Goal: Find contact information: Find contact information

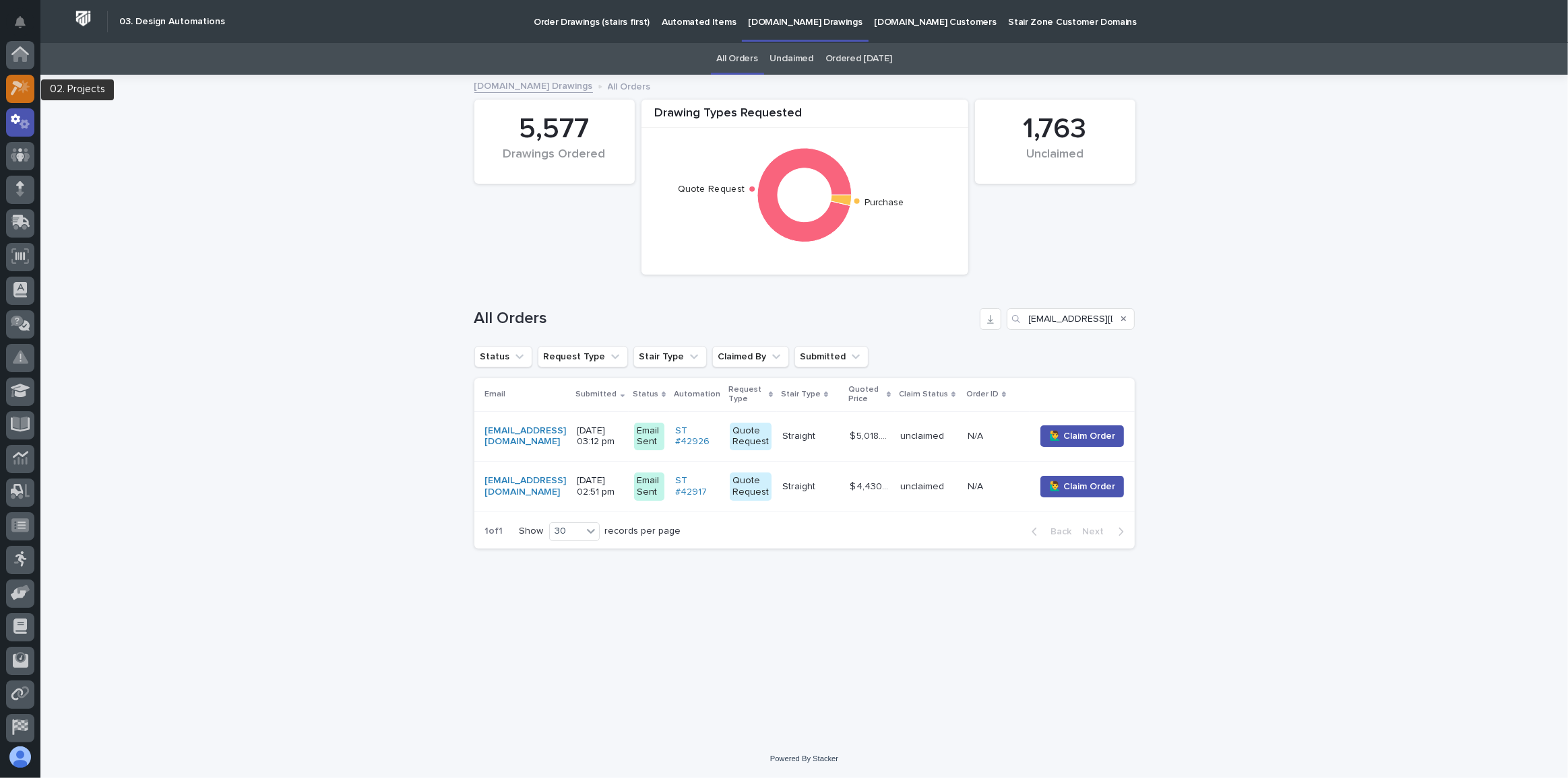
click at [25, 87] on icon at bounding box center [24, 86] width 11 height 14
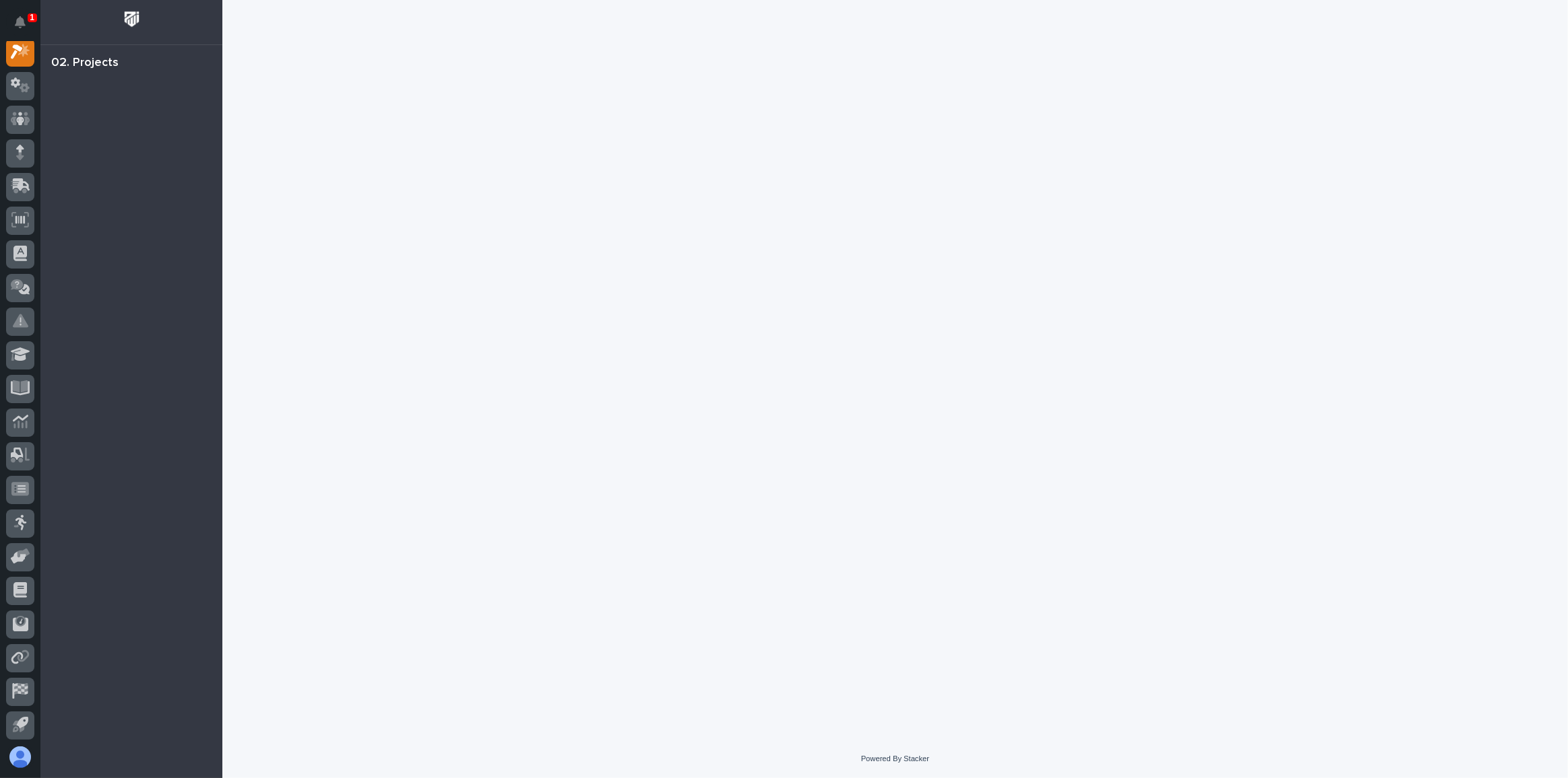
scroll to position [33, 0]
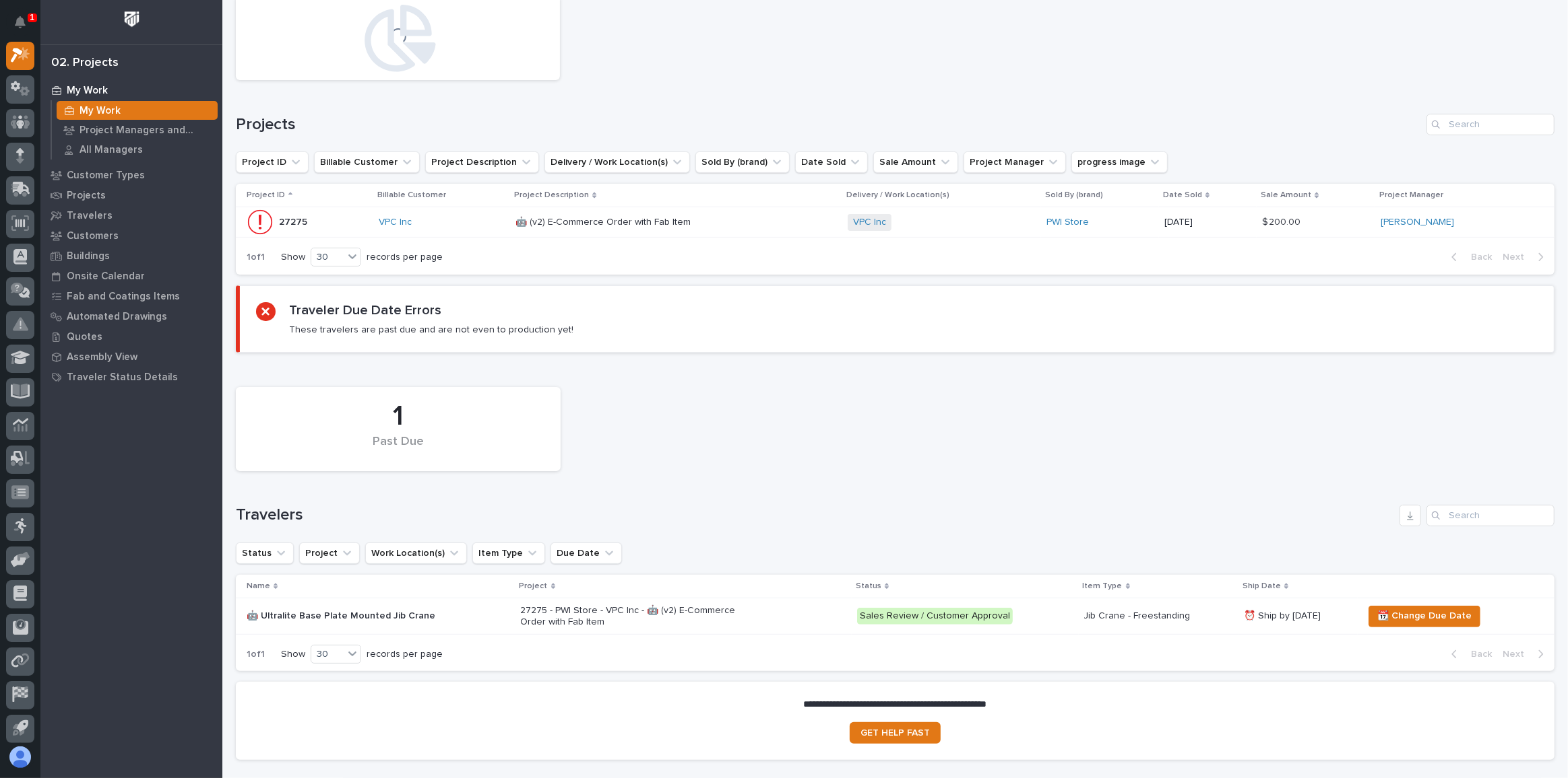
scroll to position [245, 0]
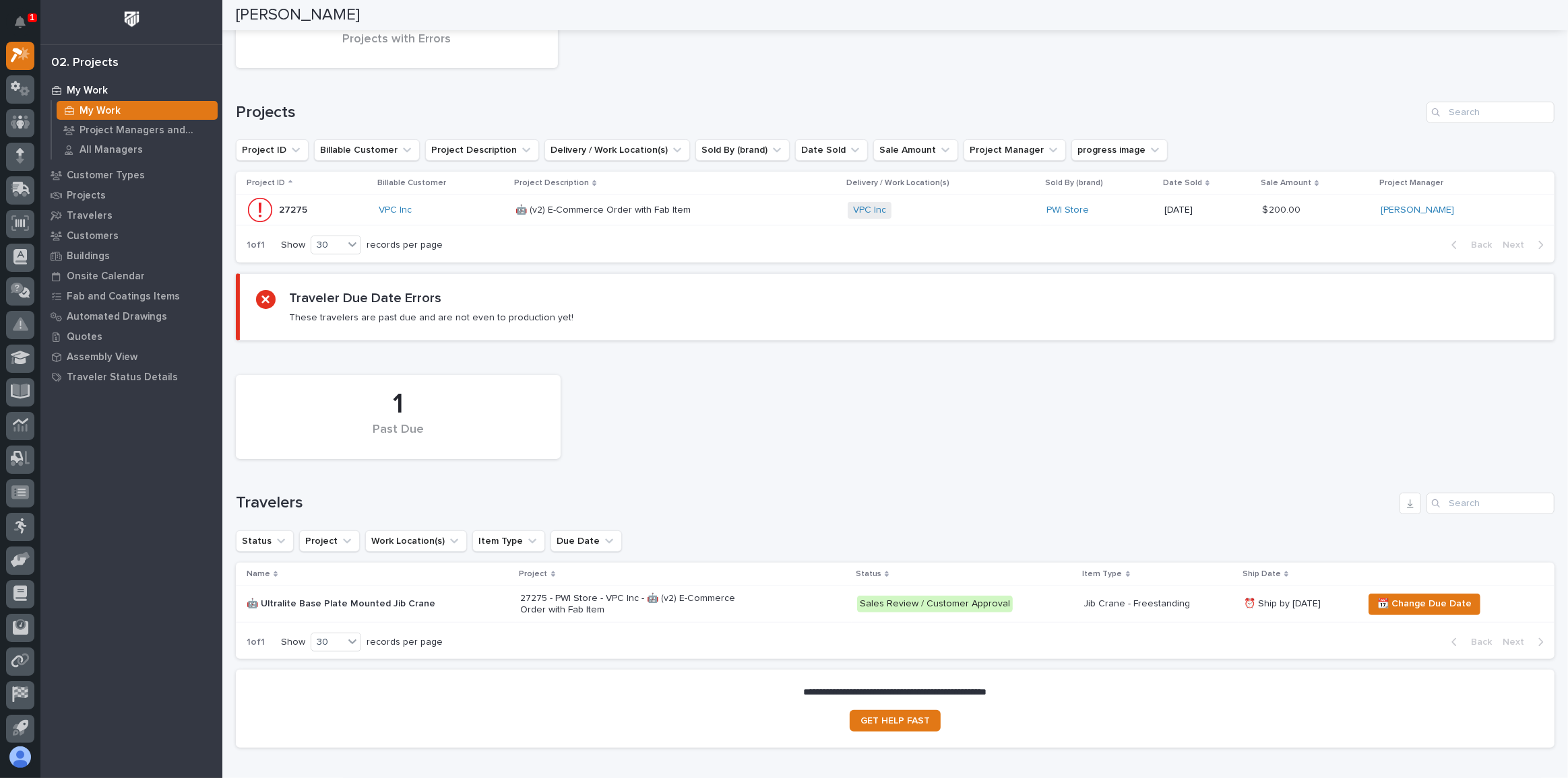
click at [719, 209] on p at bounding box center [633, 211] width 236 height 11
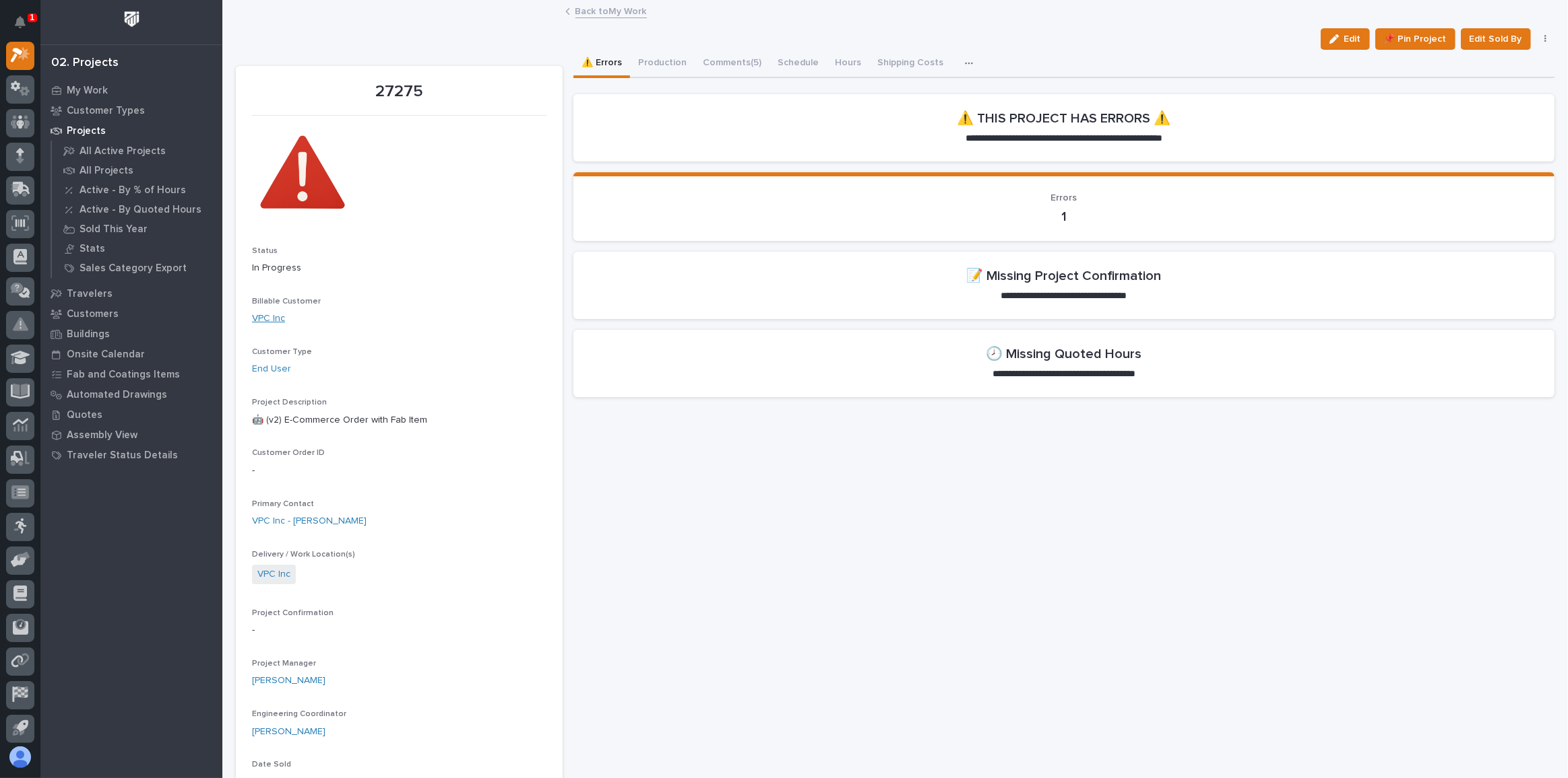
click at [263, 316] on link "VPC Inc" at bounding box center [269, 318] width 33 height 14
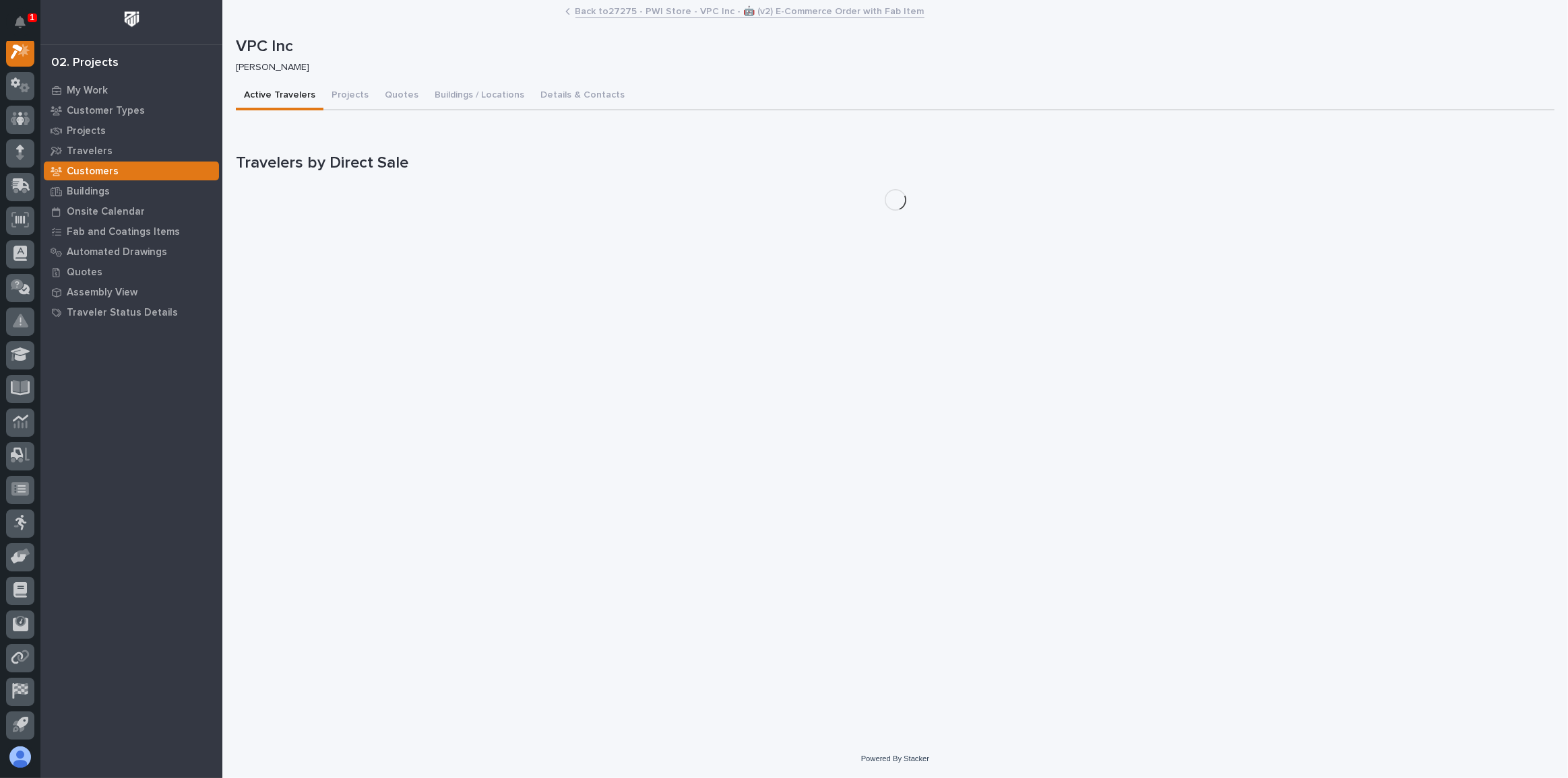
scroll to position [33, 0]
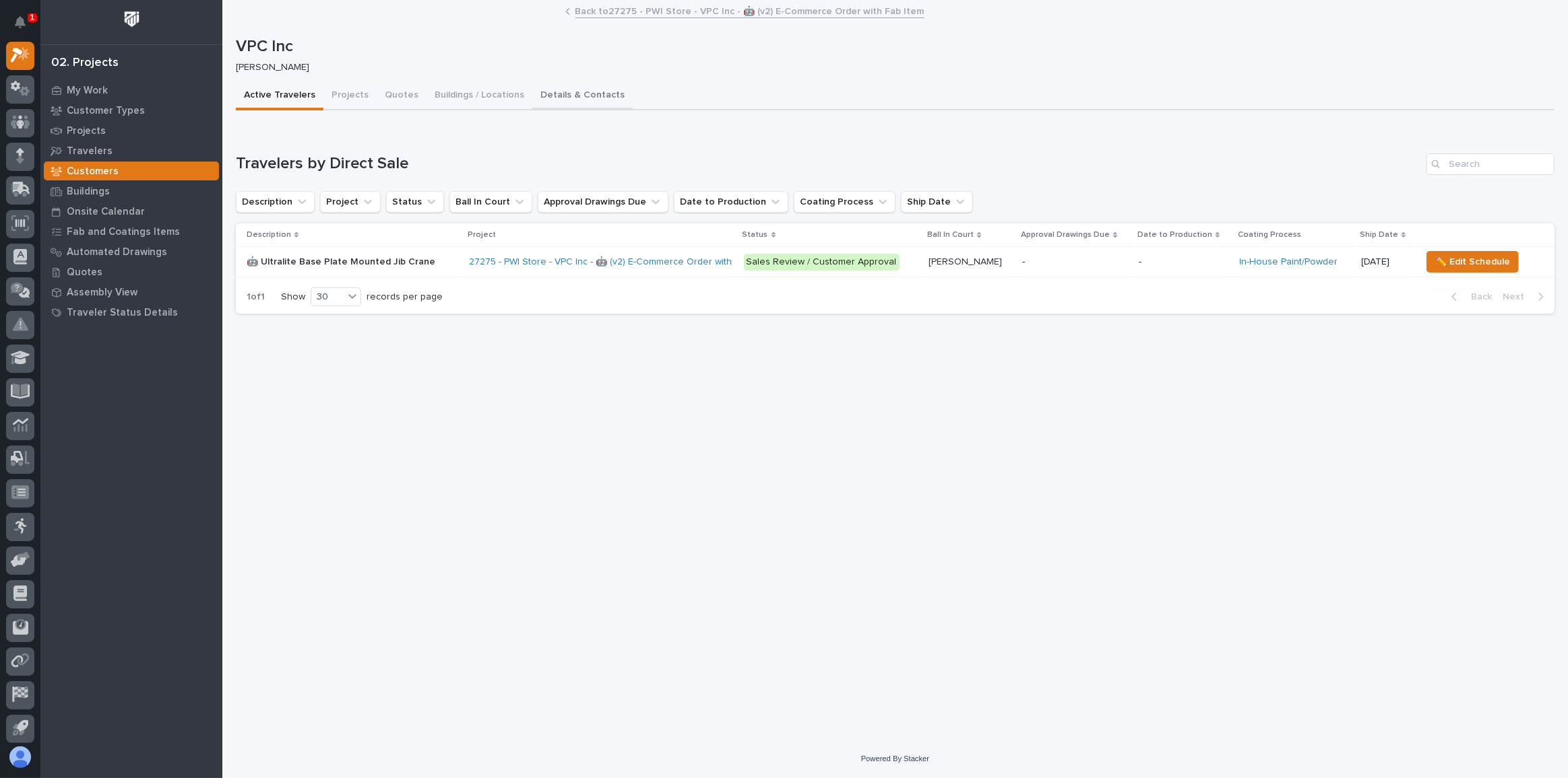
click at [582, 91] on button "Details & Contacts" at bounding box center [582, 96] width 100 height 29
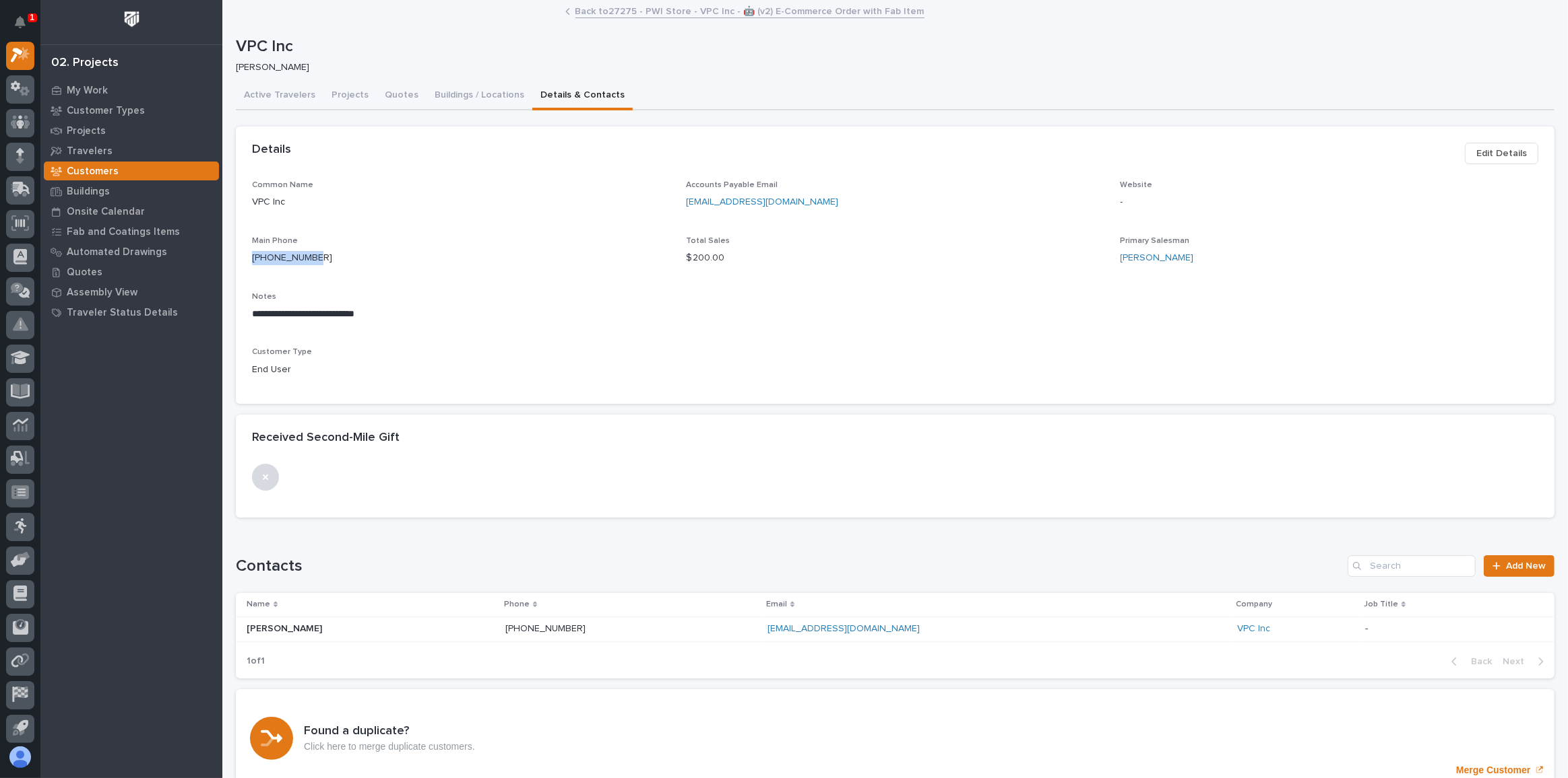
drag, startPoint x: 320, startPoint y: 262, endPoint x: 226, endPoint y: 262, distance: 94.0
click at [226, 262] on div "**********" at bounding box center [895, 433] width 1345 height 864
copy link "[PHONE_NUMBER]"
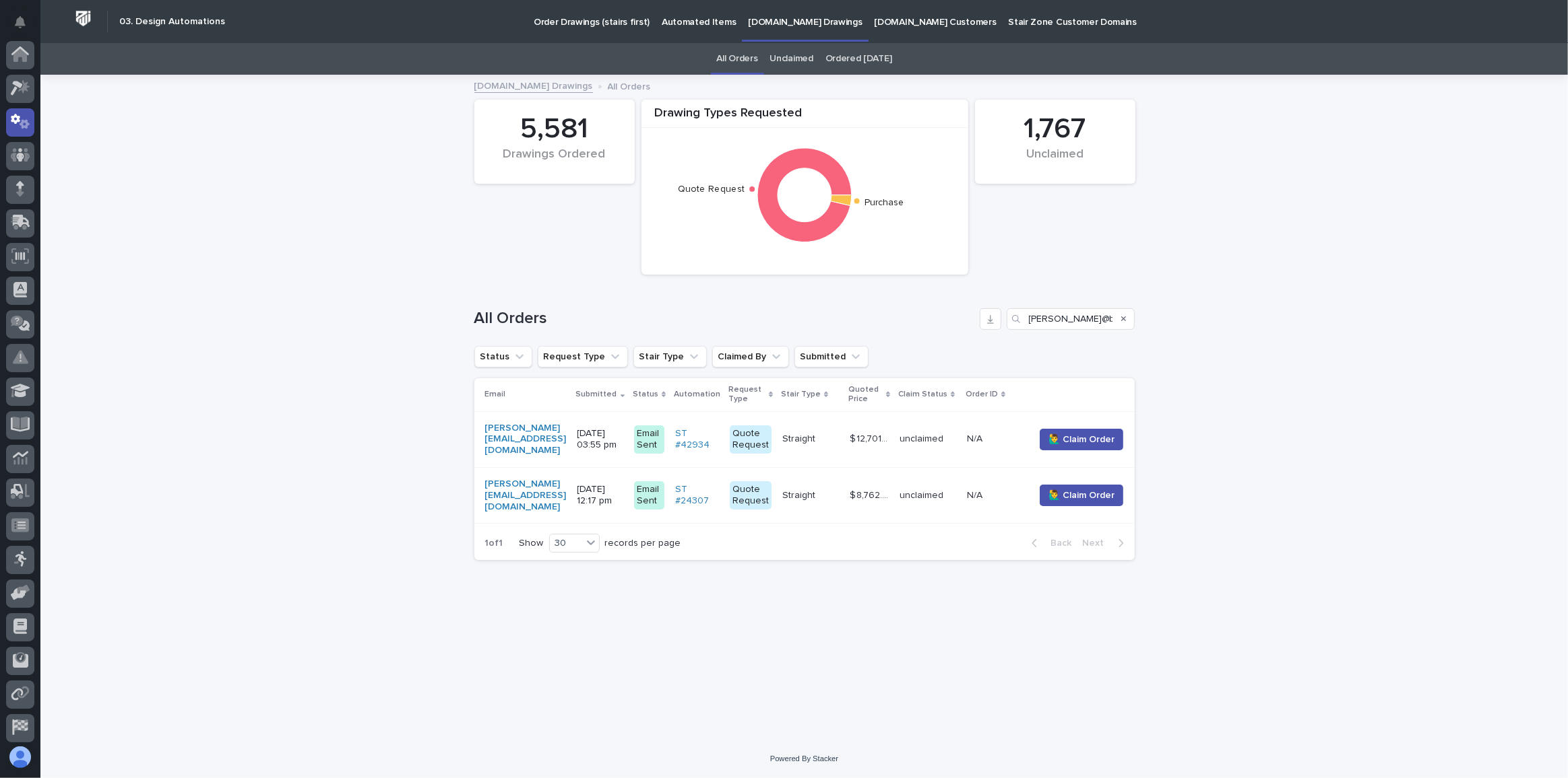
scroll to position [66, 0]
